Goal: Information Seeking & Learning: Learn about a topic

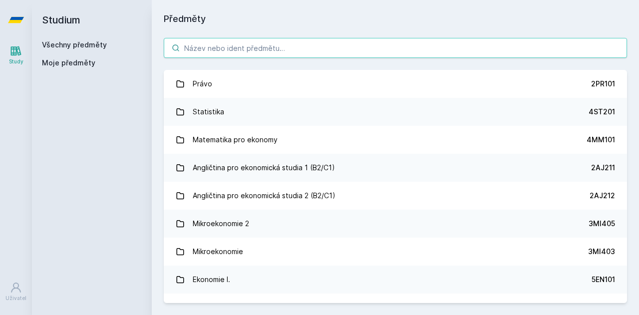
click at [301, 56] on input "search" at bounding box center [395, 48] width 463 height 20
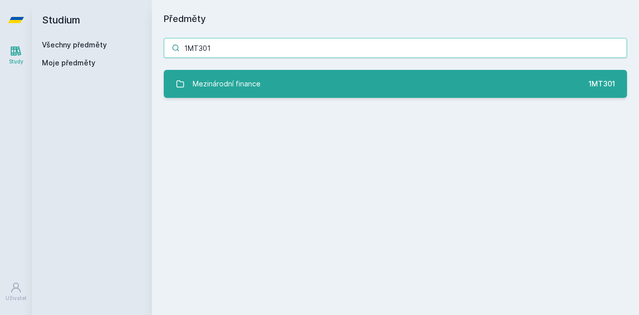
type input "1MT301"
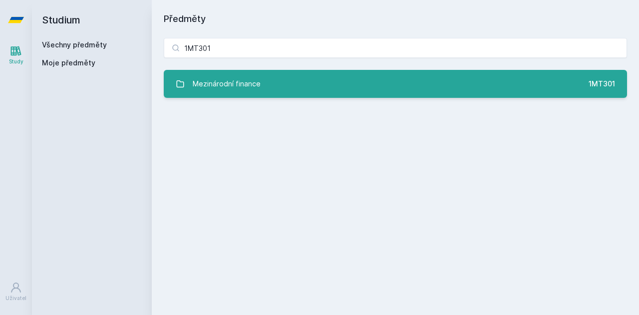
click at [290, 83] on link "Mezinárodní finance 1MT301" at bounding box center [395, 84] width 463 height 28
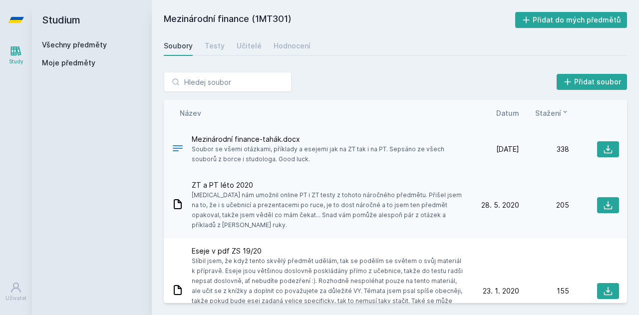
click at [221, 149] on span "Soubor se všemi otázkami, příklady a esejemi jak na ZT tak i na PT. Sepsáno ze …" at bounding box center [329, 154] width 274 height 20
click at [285, 47] on div "Hodnocení" at bounding box center [292, 46] width 37 height 10
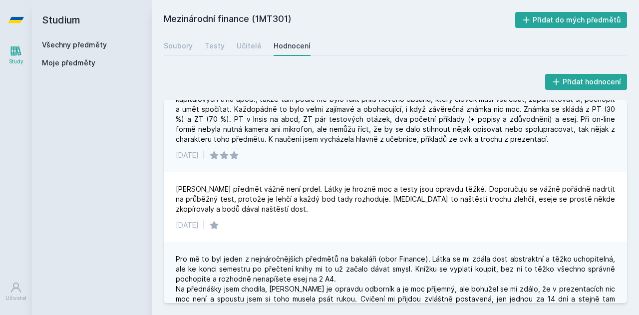
scroll to position [268, 0]
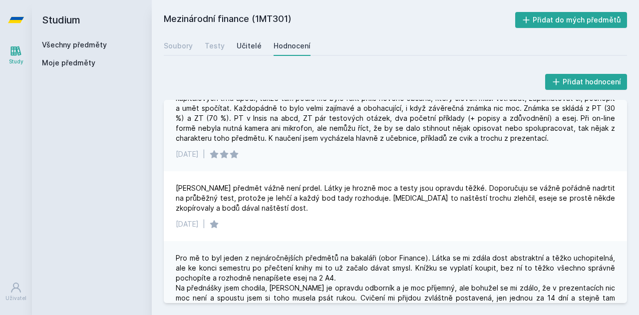
click at [242, 42] on div "Učitelé" at bounding box center [249, 46] width 25 height 10
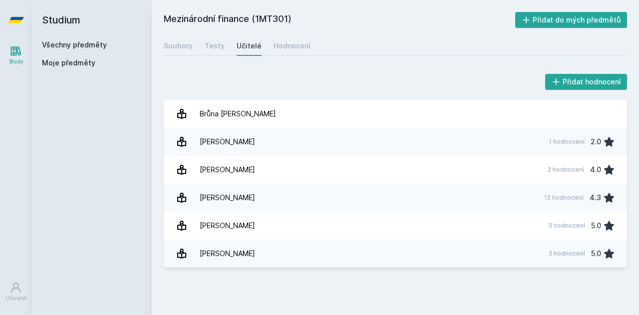
click at [258, 42] on div "Soubory Testy Učitelé Hodnocení" at bounding box center [395, 46] width 463 height 20
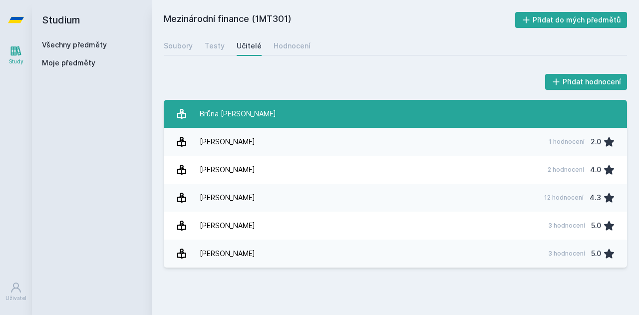
click at [250, 113] on link "Brůna [PERSON_NAME]" at bounding box center [395, 114] width 463 height 28
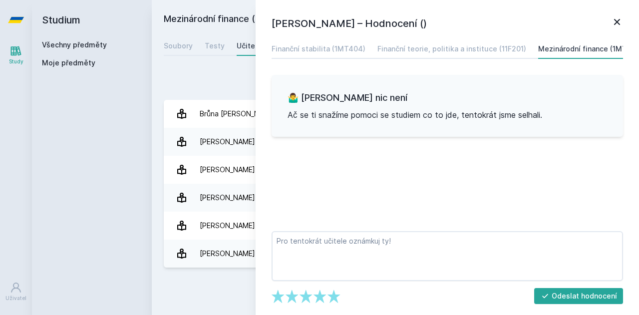
click at [182, 68] on div "Přidat hodnocení [PERSON_NAME] – Hodnocení () Finanční stabilita (1MT404) Finan…" at bounding box center [395, 170] width 487 height 220
click at [616, 26] on icon at bounding box center [617, 22] width 12 height 12
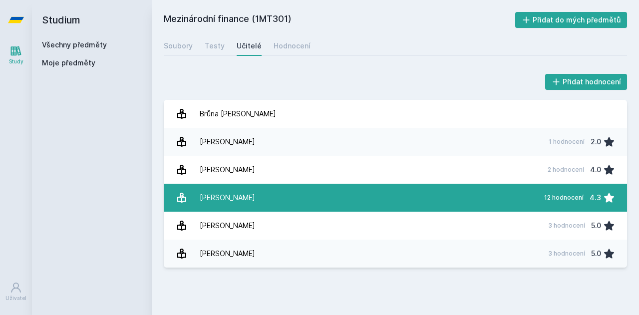
click at [375, 206] on link "[PERSON_NAME] 12 hodnocení 4.3" at bounding box center [395, 198] width 463 height 28
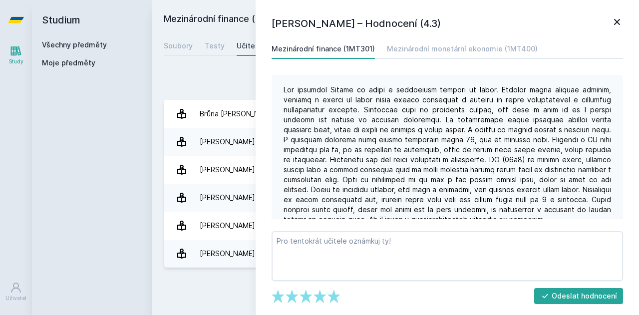
scroll to position [44, 0]
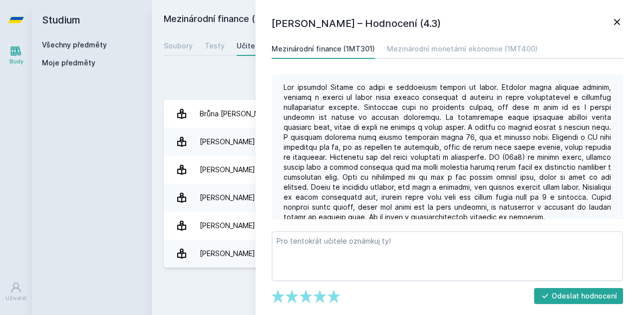
click at [383, 108] on div at bounding box center [448, 152] width 328 height 140
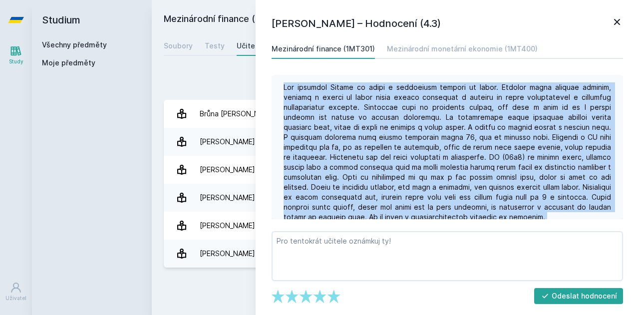
click at [383, 108] on div at bounding box center [448, 152] width 328 height 140
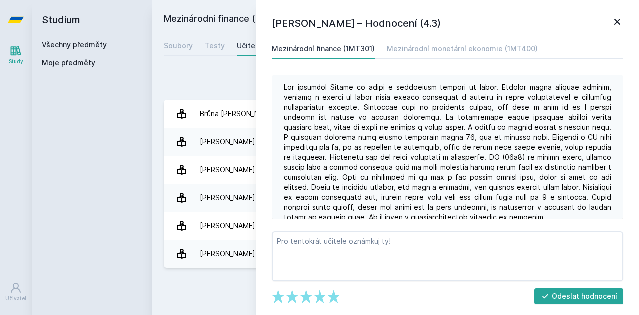
click at [385, 117] on div at bounding box center [448, 152] width 328 height 140
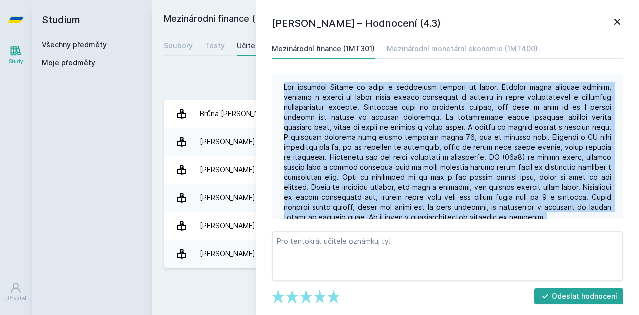
click at [385, 117] on div at bounding box center [448, 152] width 328 height 140
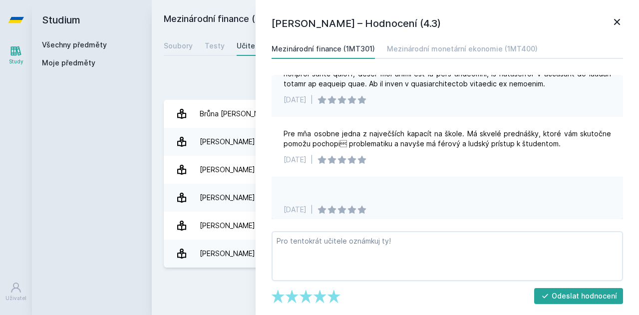
scroll to position [178, 0]
click at [387, 144] on div "Pre mňa osobne jedna z največších kapacít na škole. Má skvelé prednášky, ktoré …" at bounding box center [448, 138] width 328 height 20
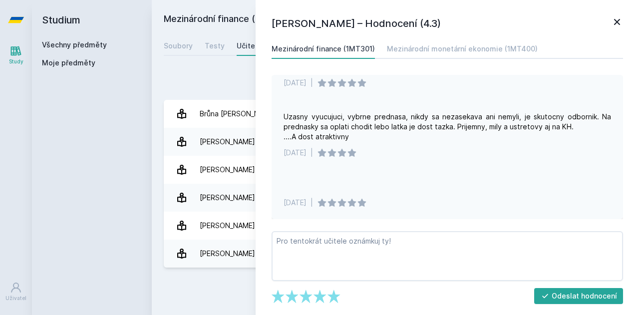
scroll to position [306, 0]
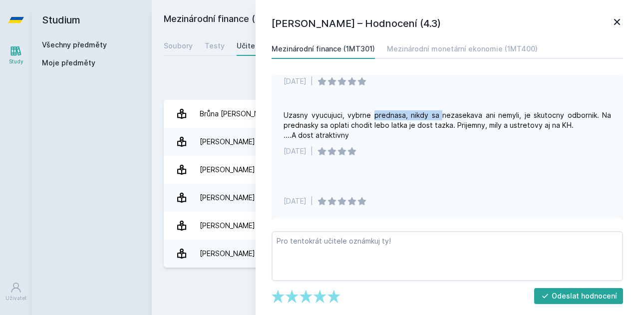
drag, startPoint x: 372, startPoint y: 113, endPoint x: 441, endPoint y: 115, distance: 68.4
click at [441, 115] on div "Uzasny vyucujuci, vybrne prednasa, nikdy sa nezasekava ani nemyli, je skutocny …" at bounding box center [448, 125] width 328 height 30
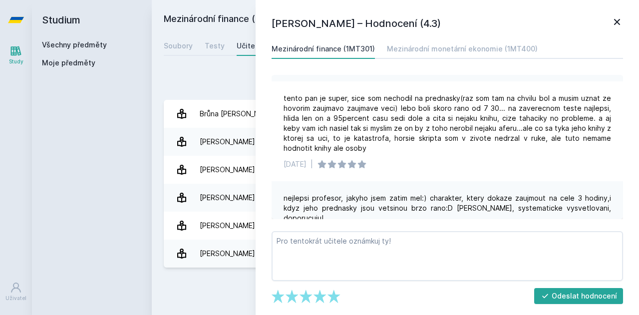
scroll to position [683, 0]
